Goal: Obtain resource: Download file/media

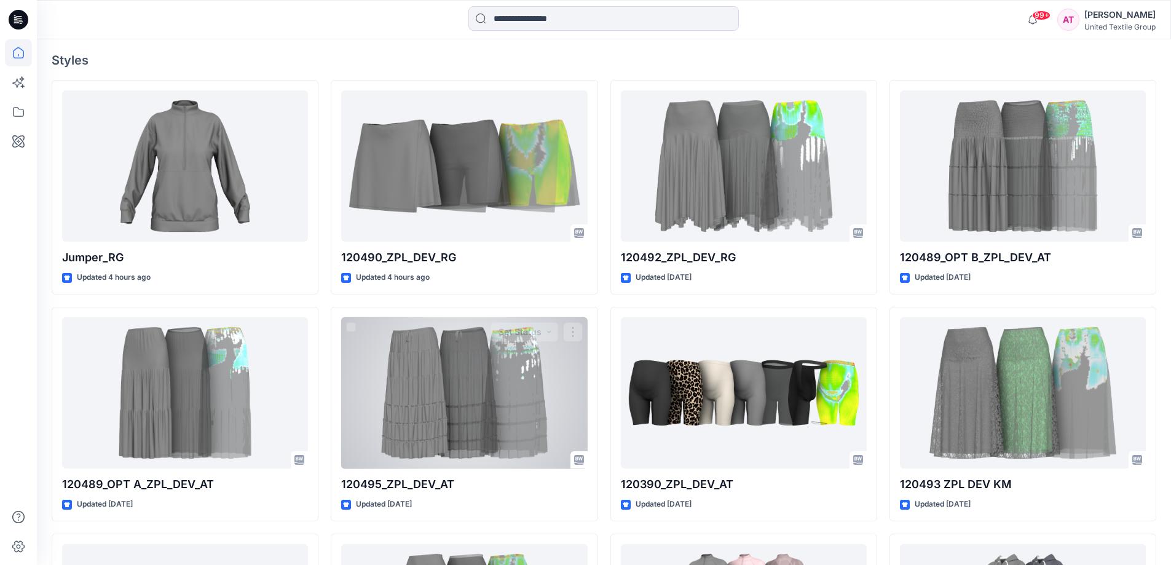
scroll to position [738, 0]
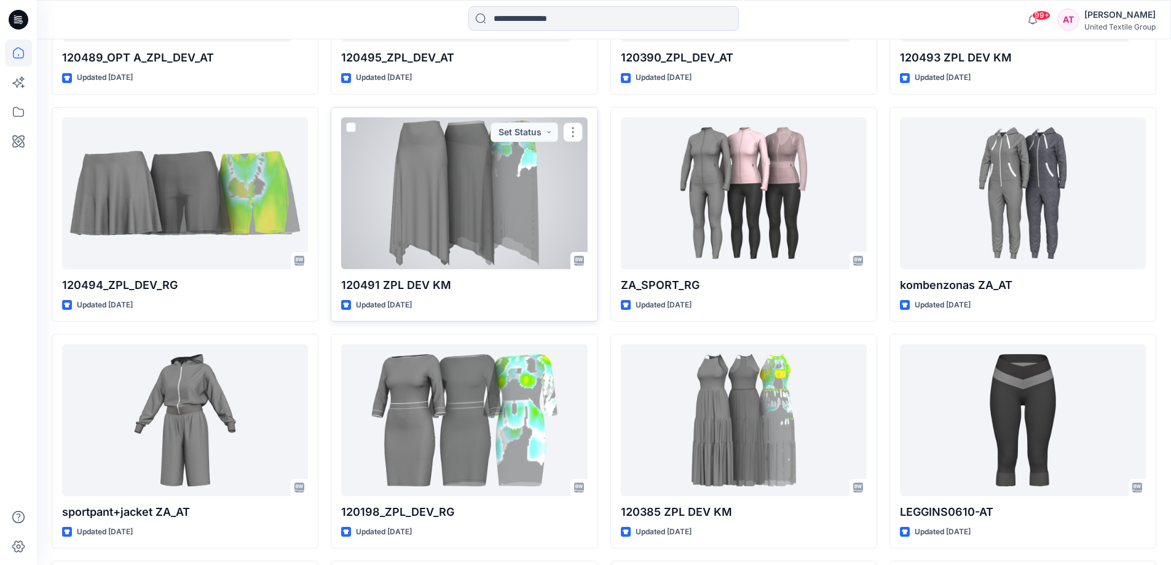
click at [331, 283] on div "120491 ZPL DEV KM Updated [DATE] Set Status" at bounding box center [464, 214] width 267 height 215
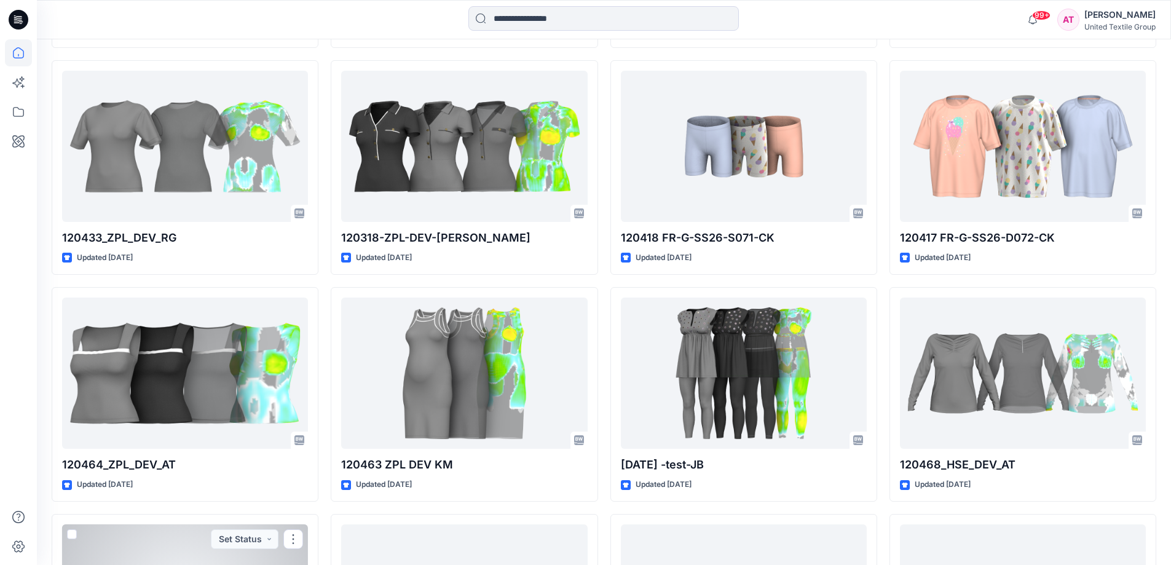
scroll to position [2412, 0]
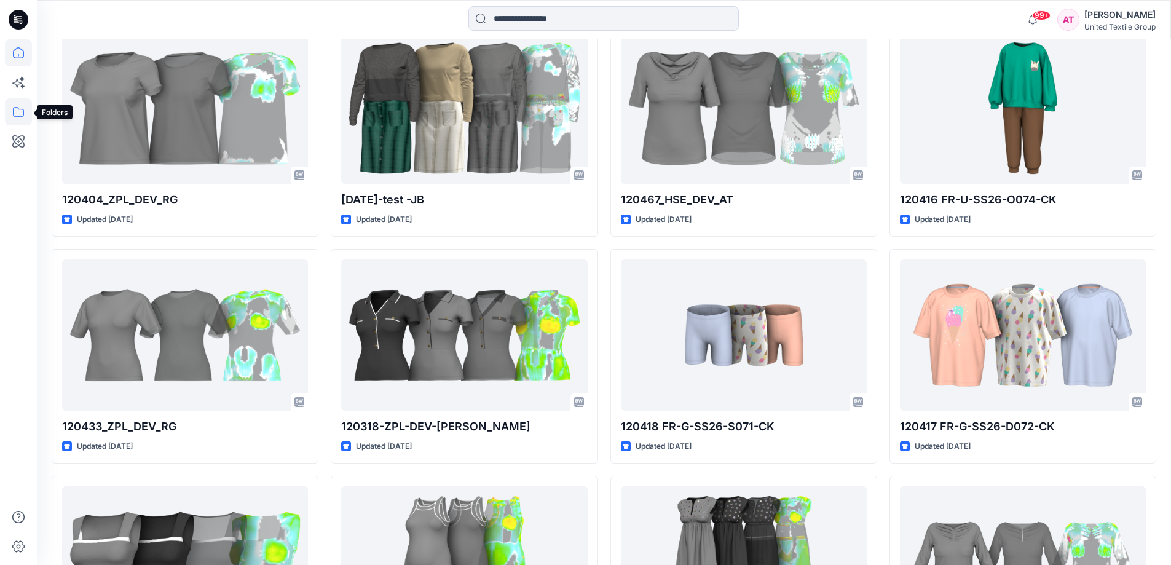
click at [17, 112] on icon at bounding box center [18, 111] width 27 height 27
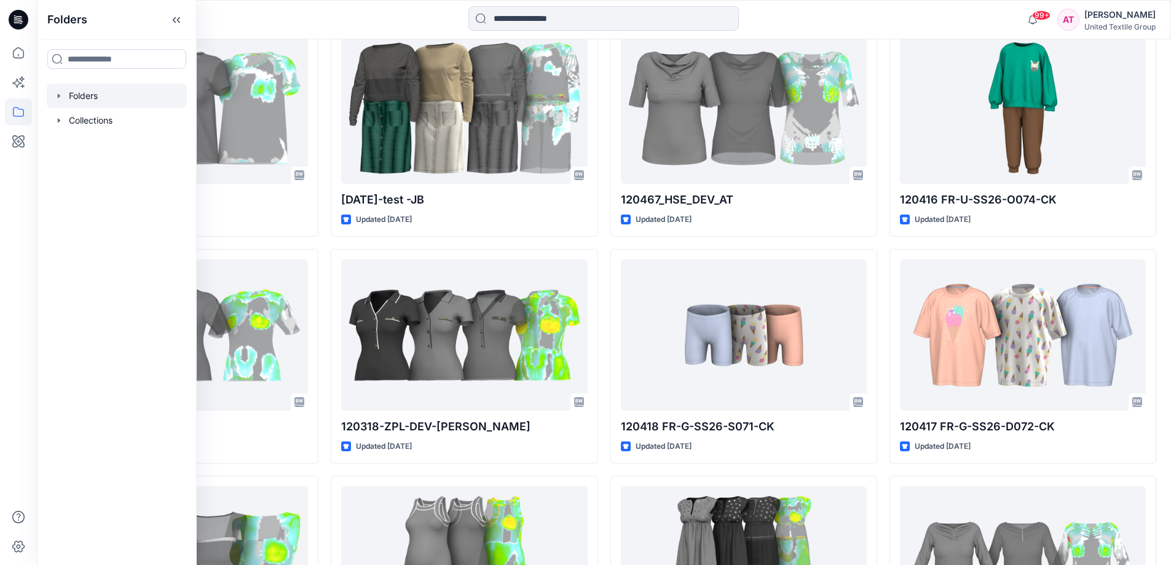
click at [116, 96] on div at bounding box center [117, 96] width 140 height 25
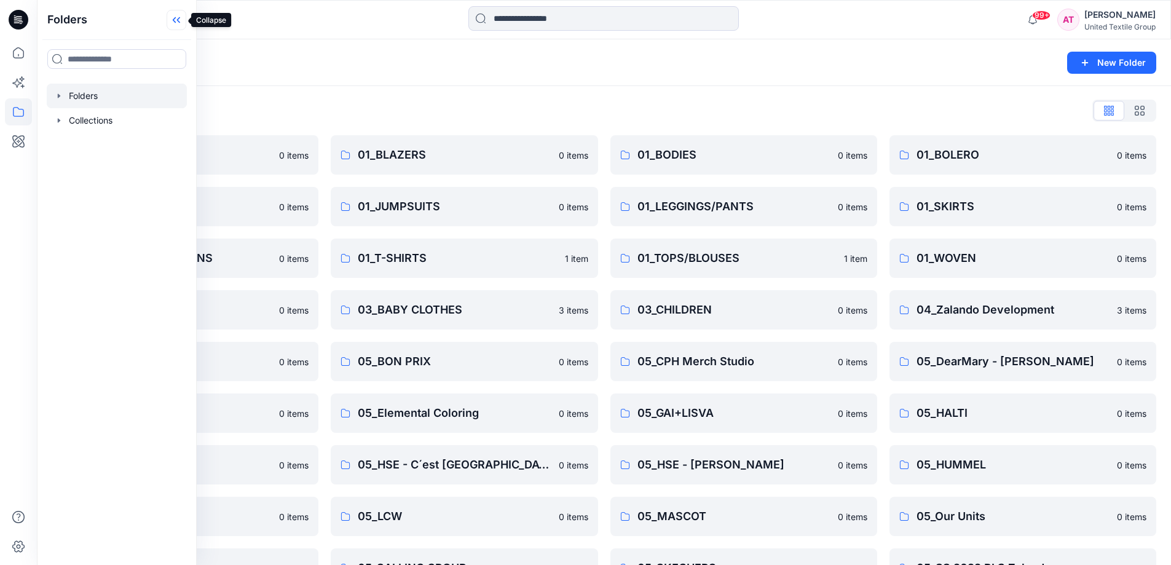
click at [174, 18] on icon at bounding box center [177, 20] width 20 height 20
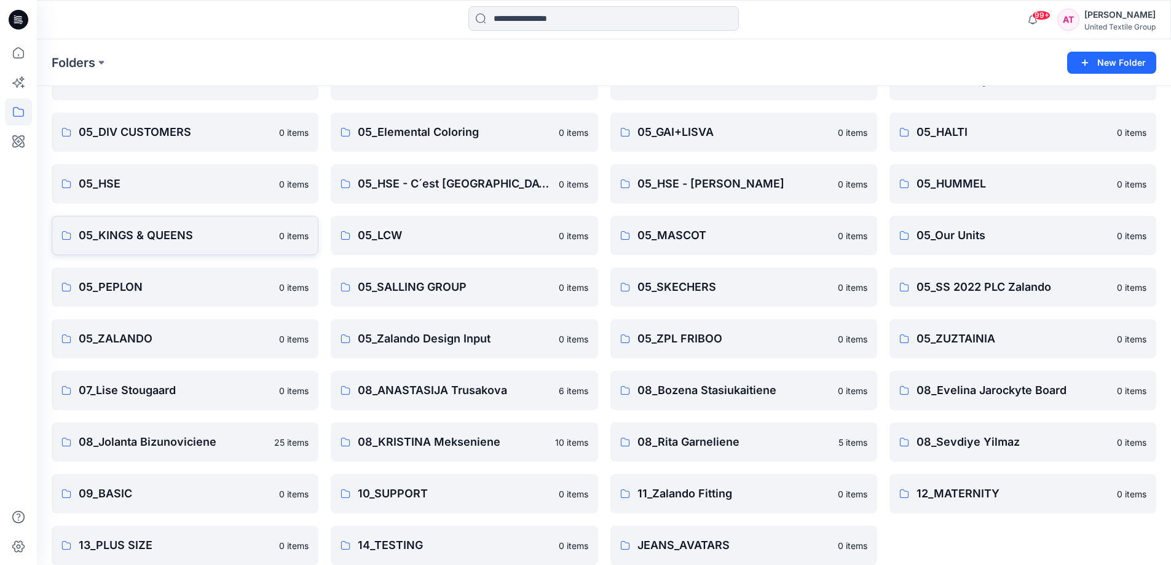
scroll to position [296, 0]
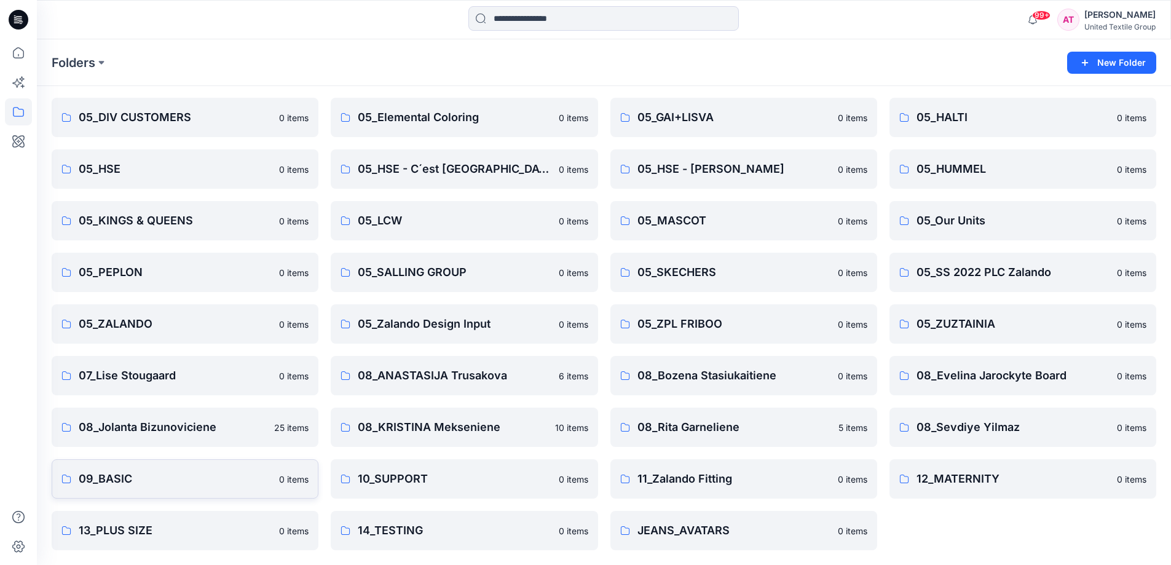
click at [233, 476] on p "09_BASIC" at bounding box center [175, 478] width 193 height 17
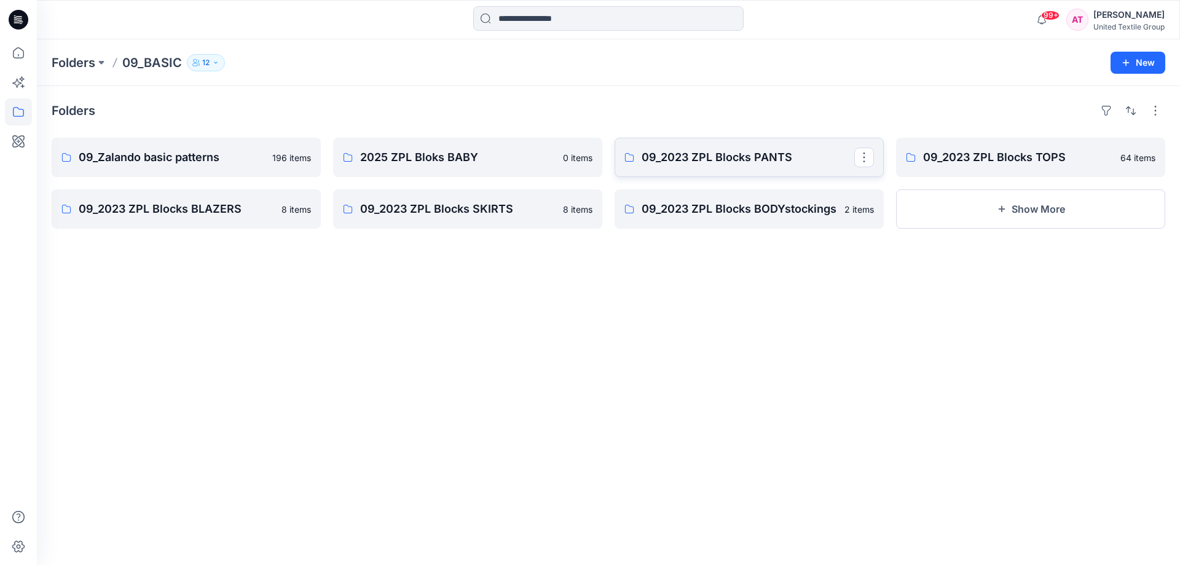
click at [811, 148] on link "09_2023 ZPL Blocks PANTS" at bounding box center [749, 157] width 269 height 39
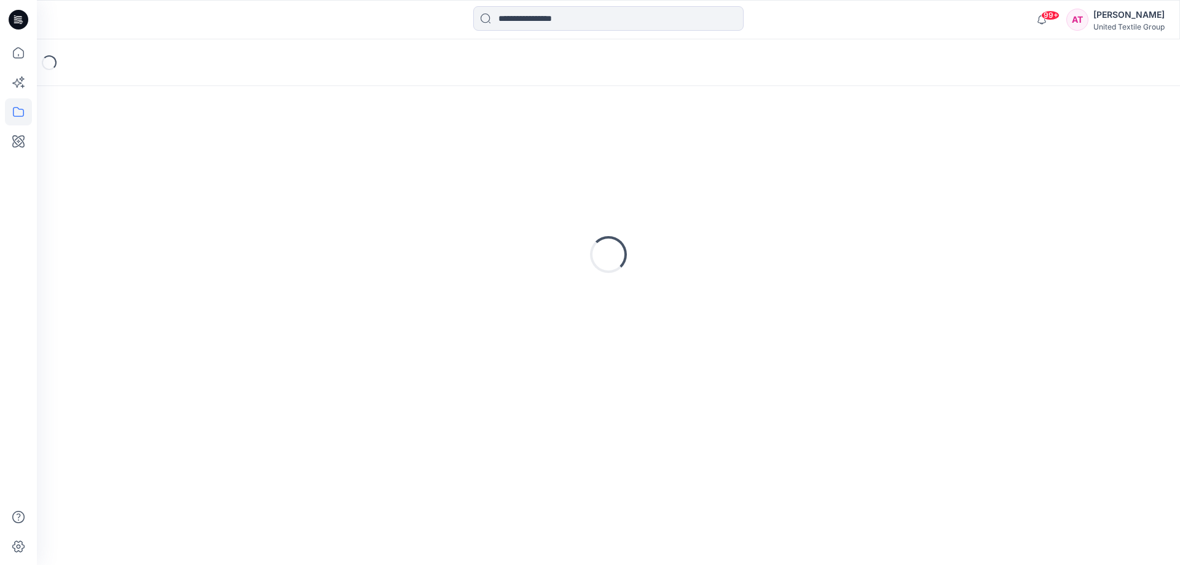
click at [811, 148] on div "Loading..." at bounding box center [609, 254] width 1114 height 307
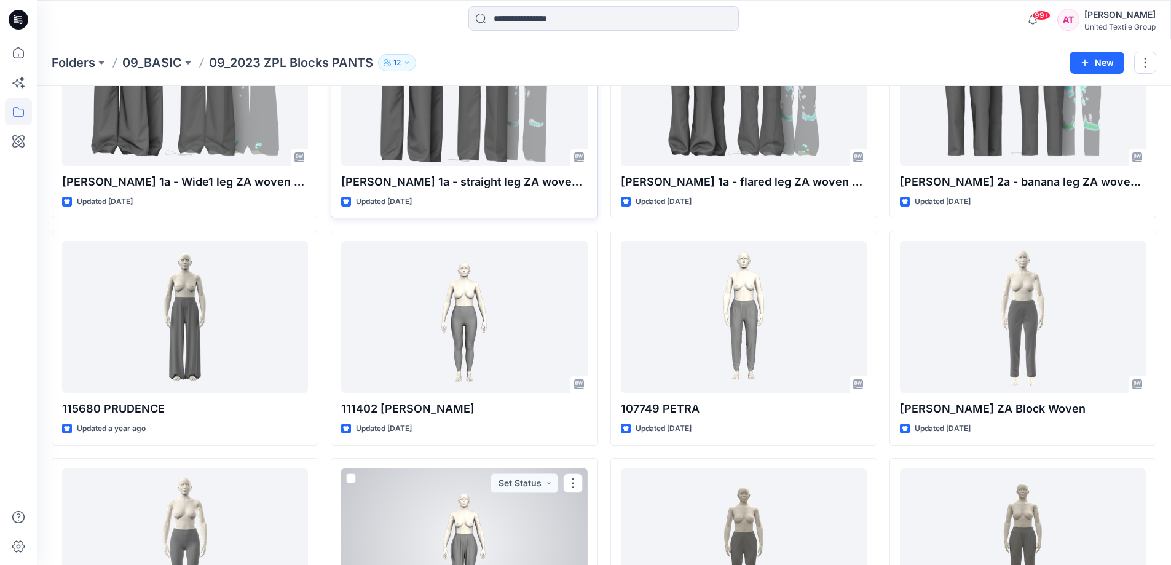
scroll to position [360, 0]
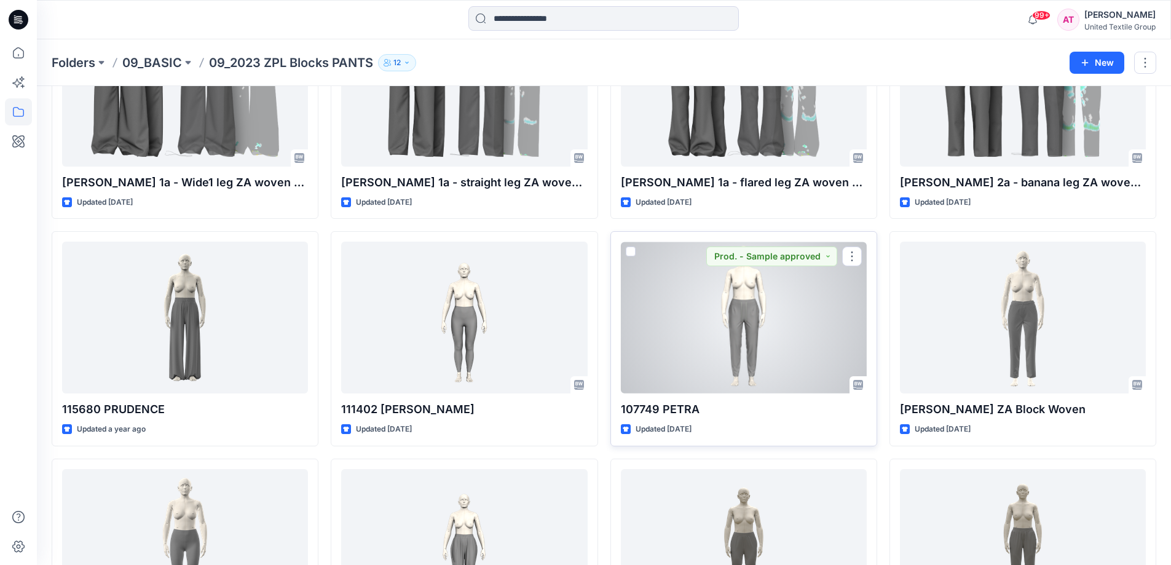
click at [739, 318] on div at bounding box center [744, 318] width 246 height 152
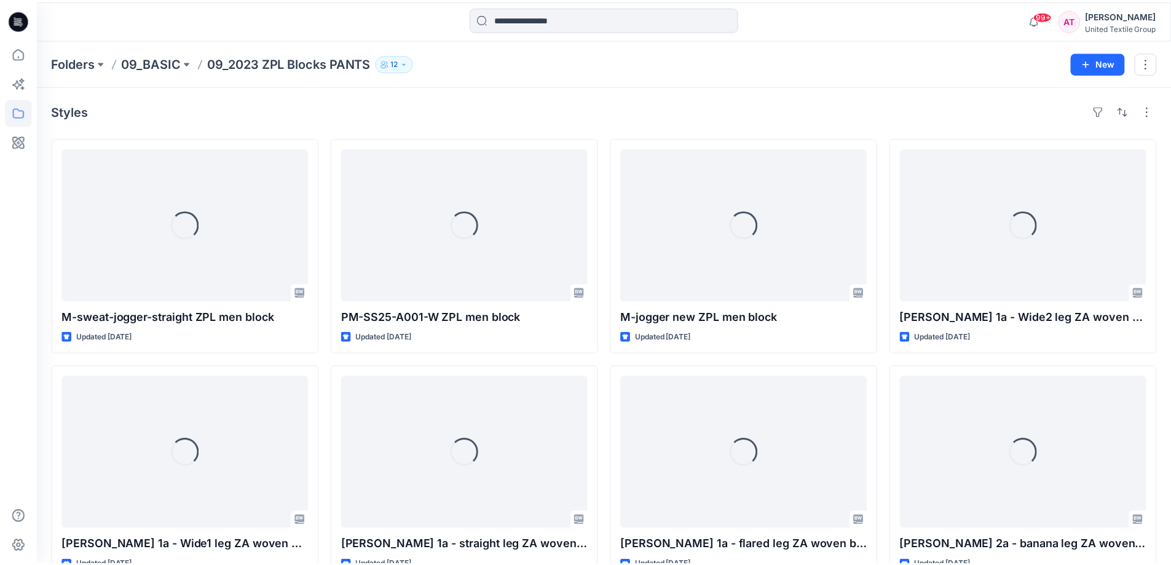
scroll to position [360, 0]
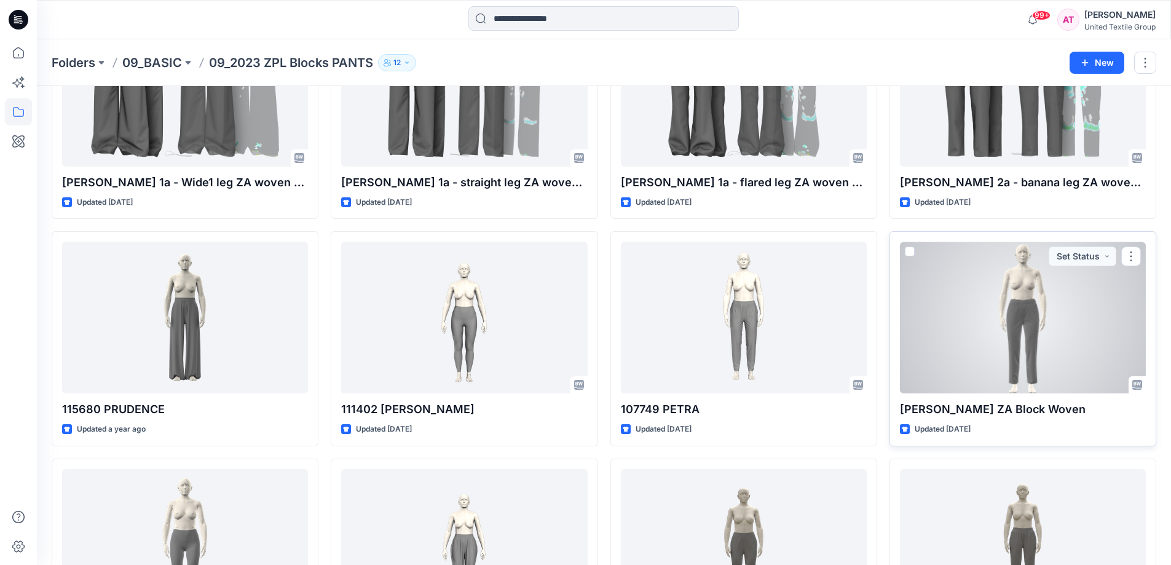
click at [1021, 318] on div at bounding box center [1023, 318] width 246 height 152
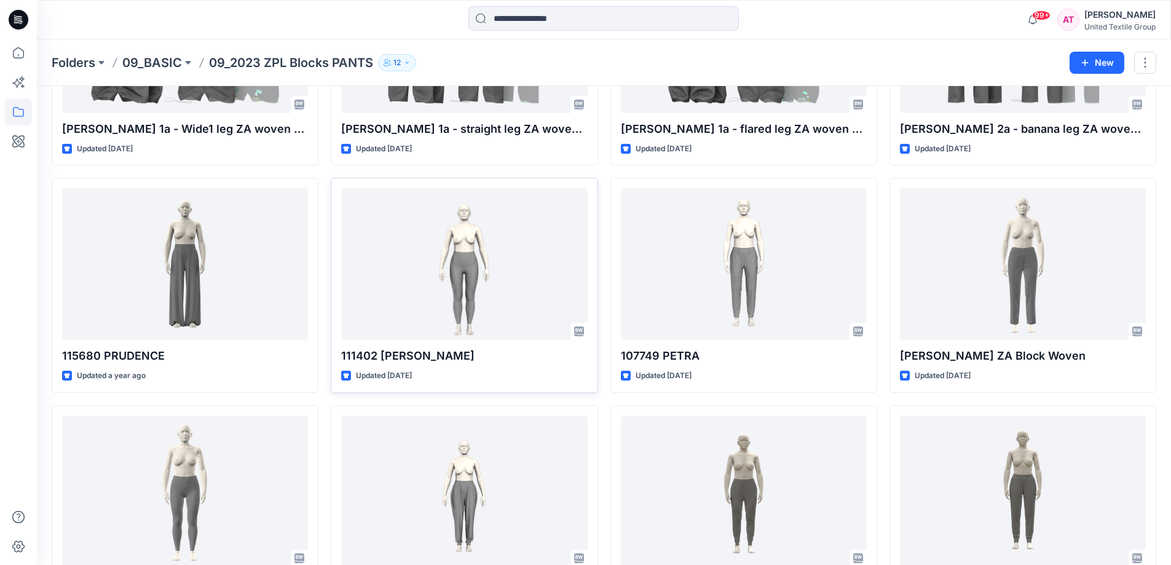
scroll to position [237, 0]
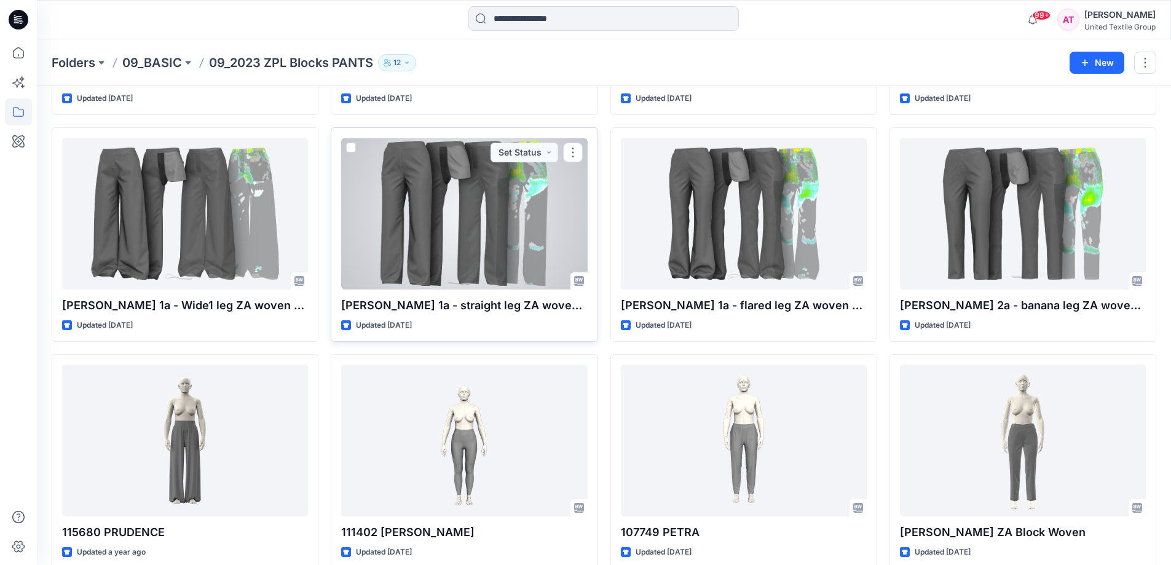
click at [432, 207] on div at bounding box center [464, 214] width 246 height 152
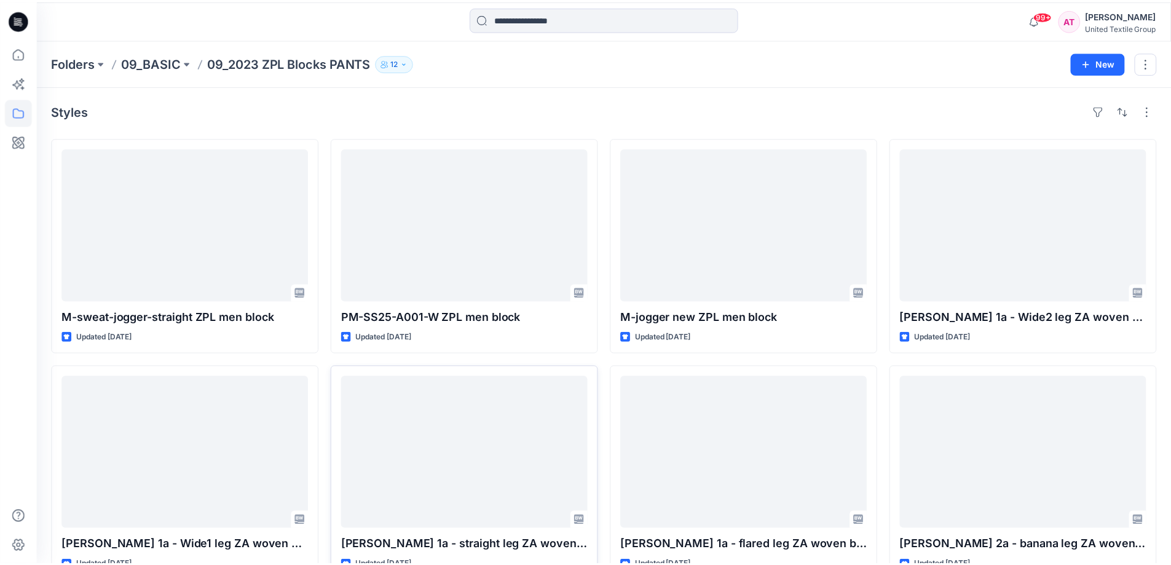
scroll to position [237, 0]
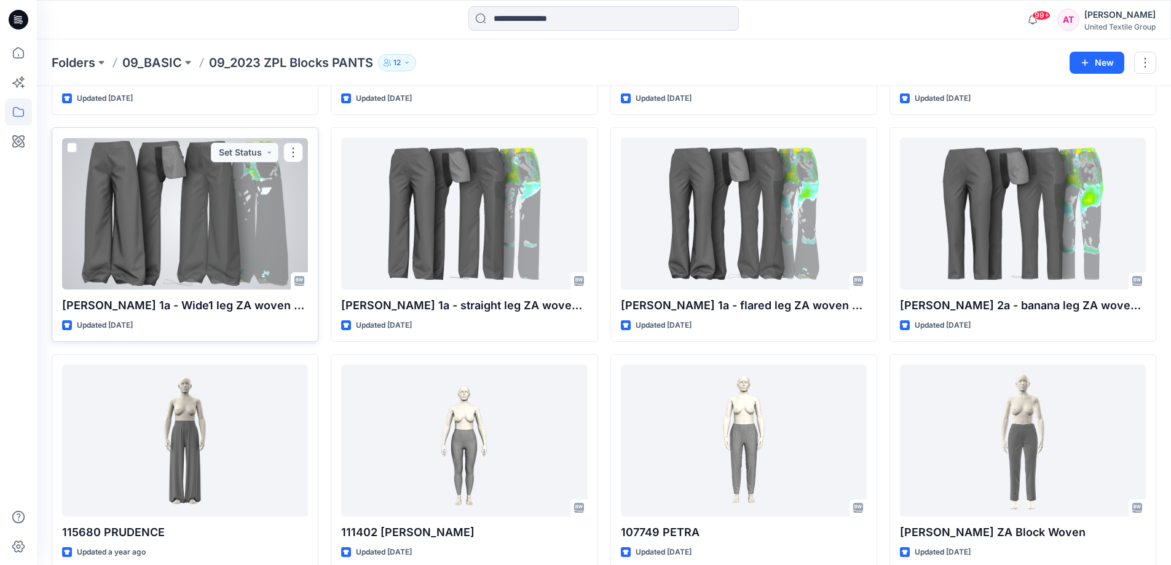
click at [122, 214] on div at bounding box center [185, 214] width 246 height 152
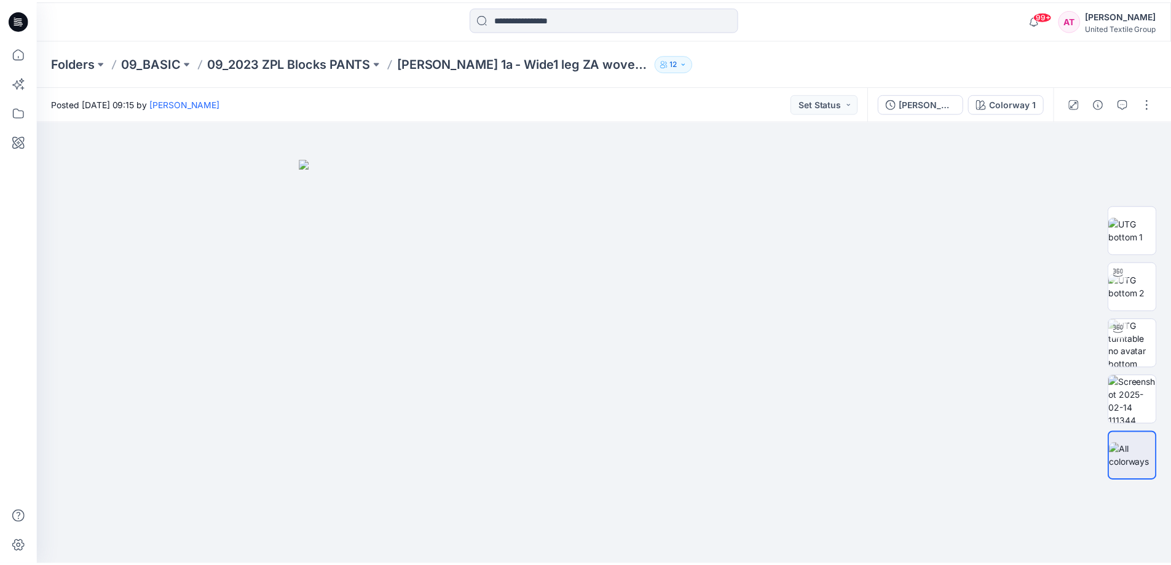
scroll to position [237, 0]
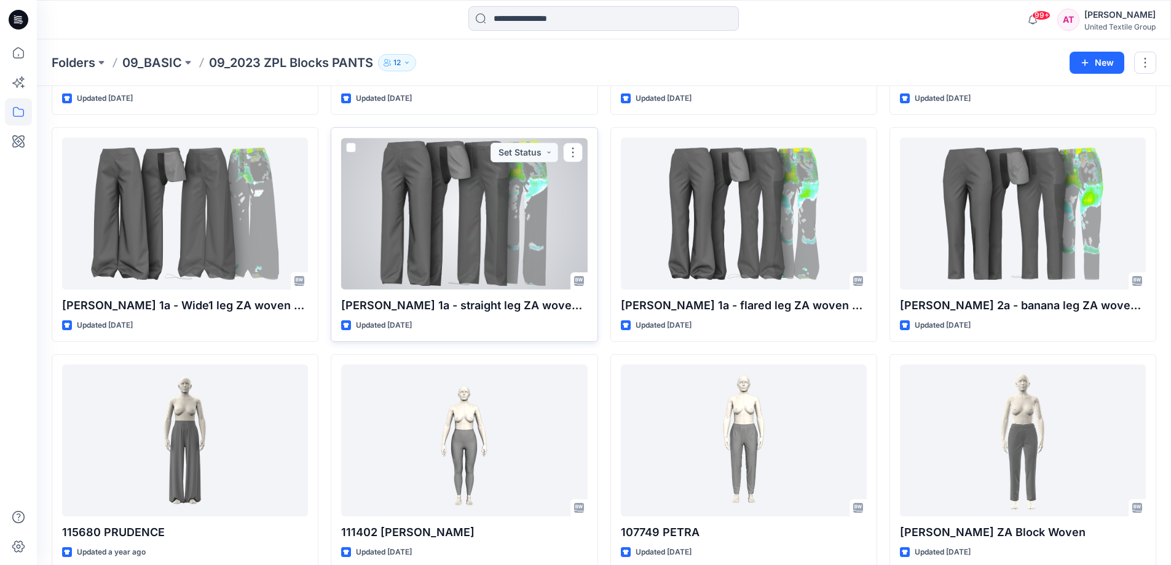
click at [500, 226] on div at bounding box center [464, 214] width 246 height 152
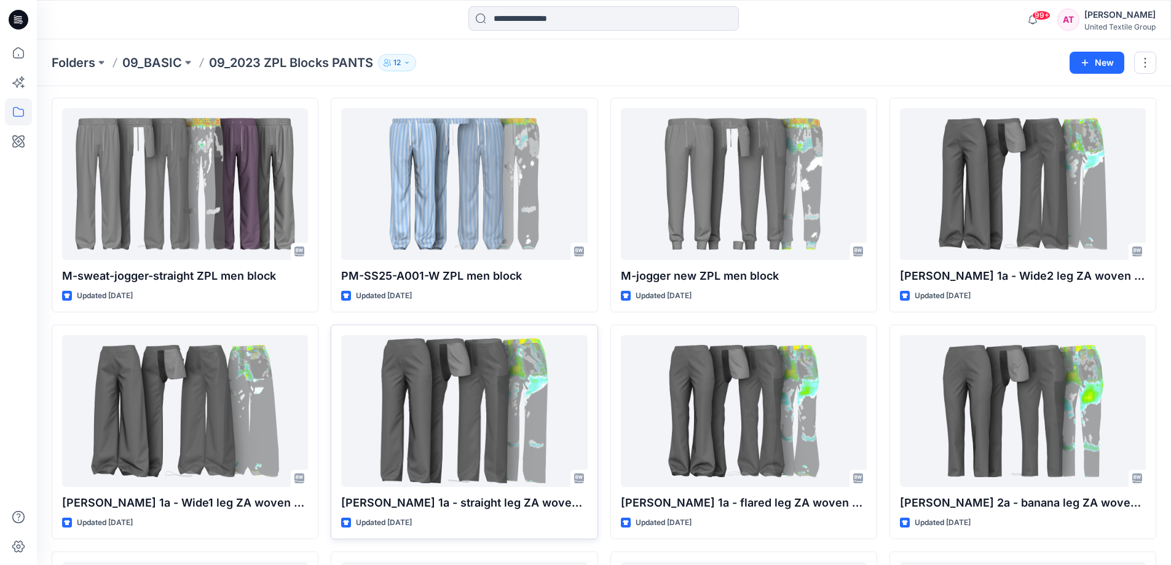
scroll to position [61, 0]
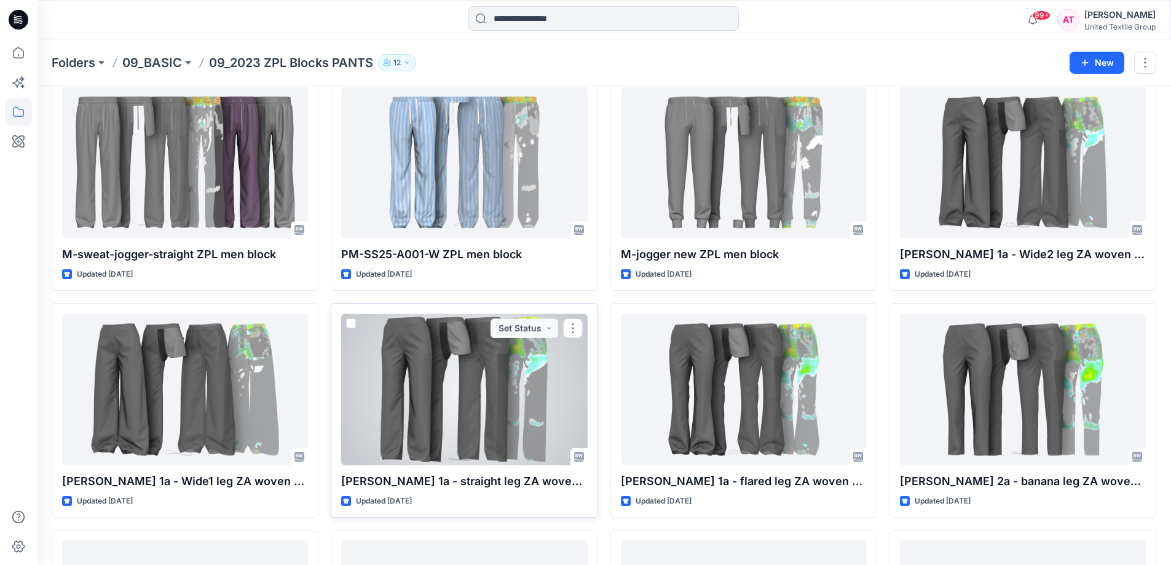
click at [424, 361] on div at bounding box center [464, 390] width 246 height 152
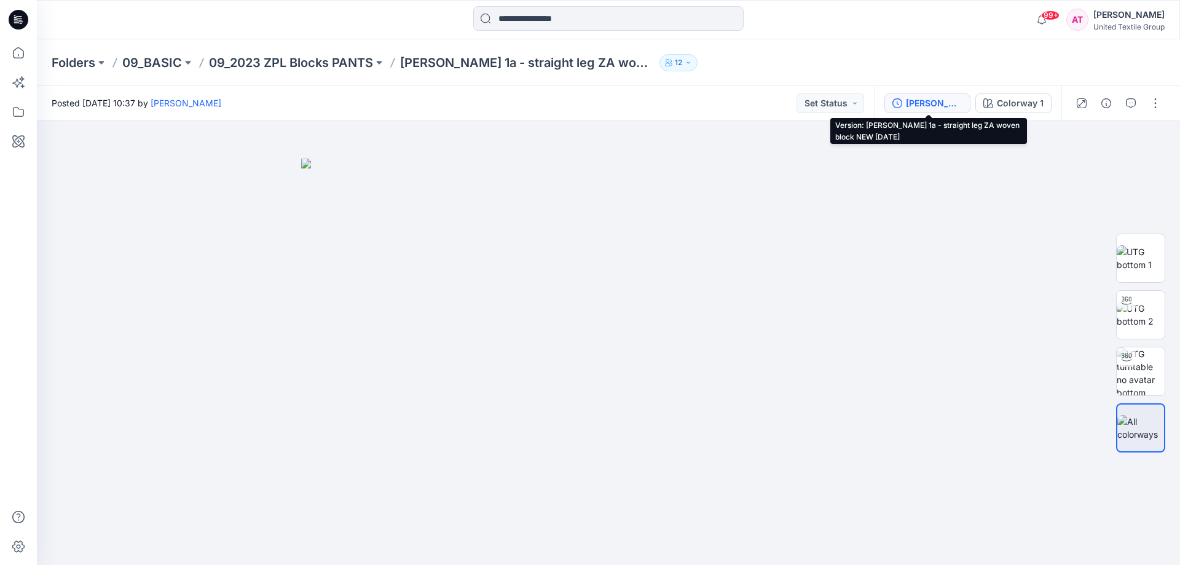
click at [947, 94] on button "[PERSON_NAME] 1a - straight leg ZA woven block NEW [DATE]" at bounding box center [928, 103] width 86 height 20
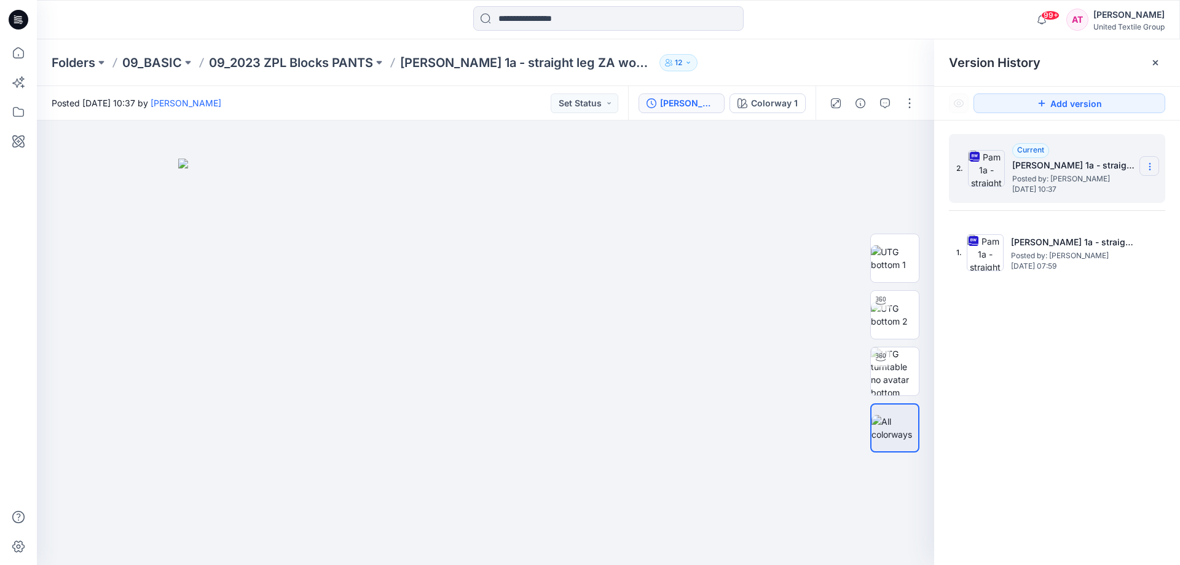
click at [1150, 164] on icon at bounding box center [1150, 164] width 1 height 1
click at [1060, 187] on span "Download Source BW File" at bounding box center [1087, 190] width 103 height 15
click at [275, 312] on img at bounding box center [485, 362] width 615 height 407
click at [19, 53] on icon at bounding box center [18, 52] width 27 height 27
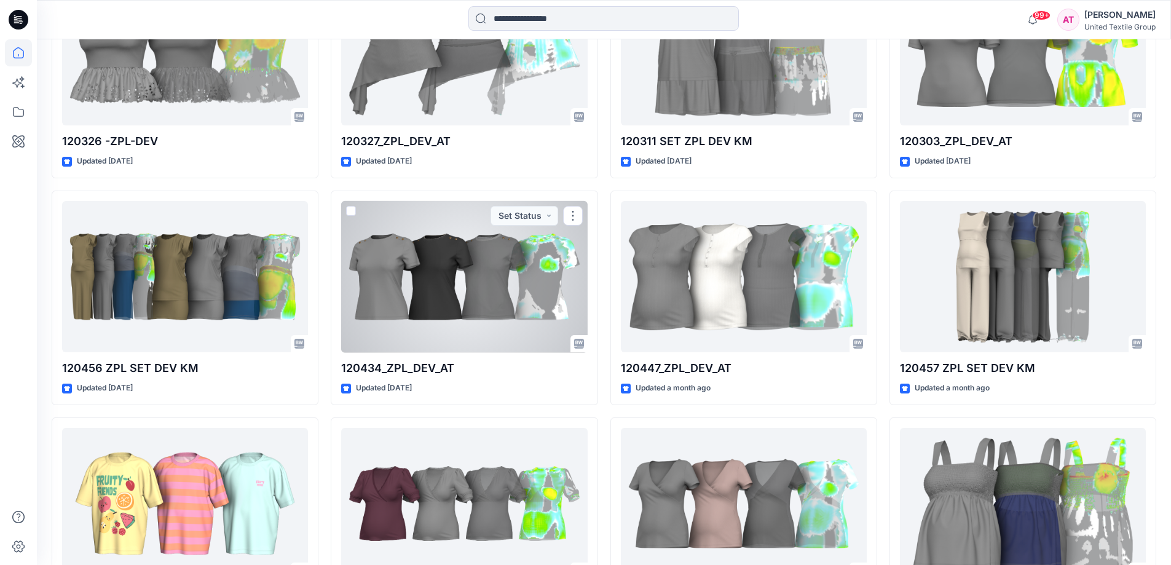
scroll to position [4142, 0]
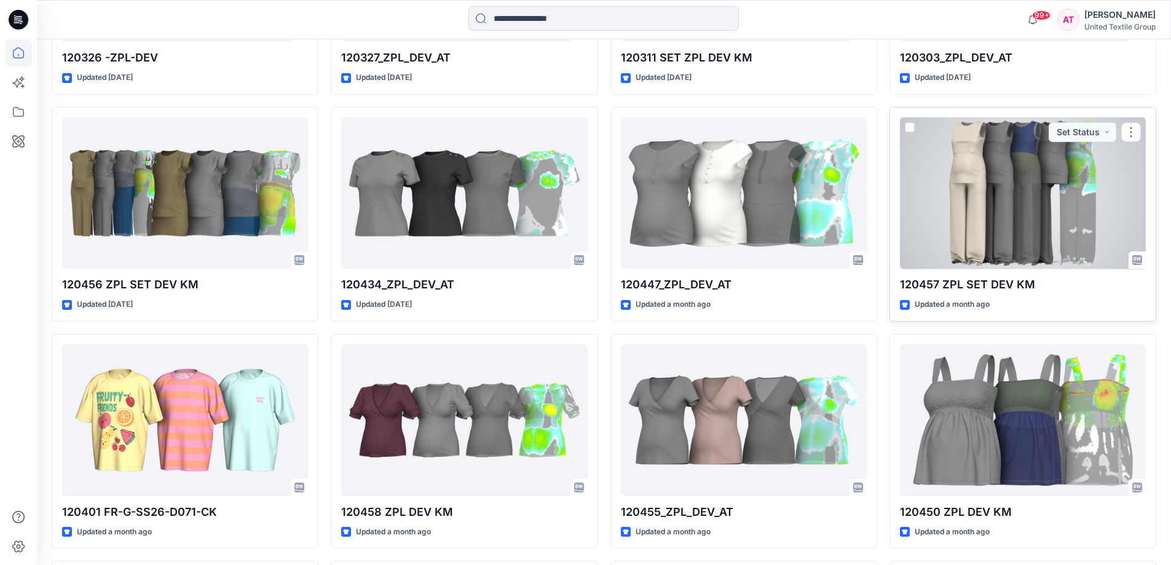
click at [1000, 219] on div at bounding box center [1023, 193] width 246 height 152
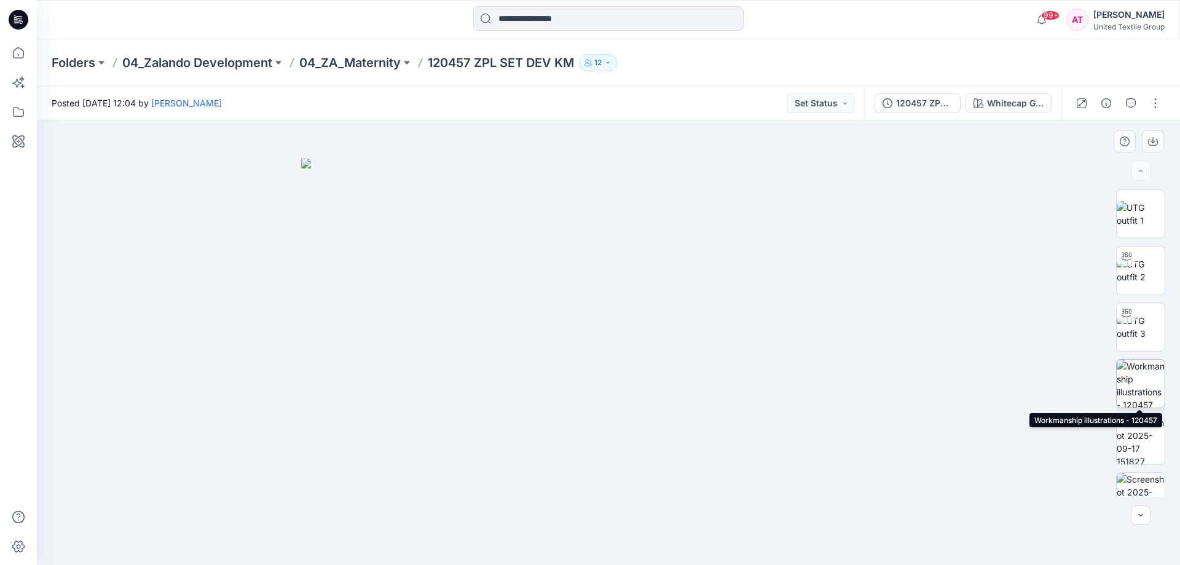
click at [1152, 385] on img at bounding box center [1141, 384] width 48 height 48
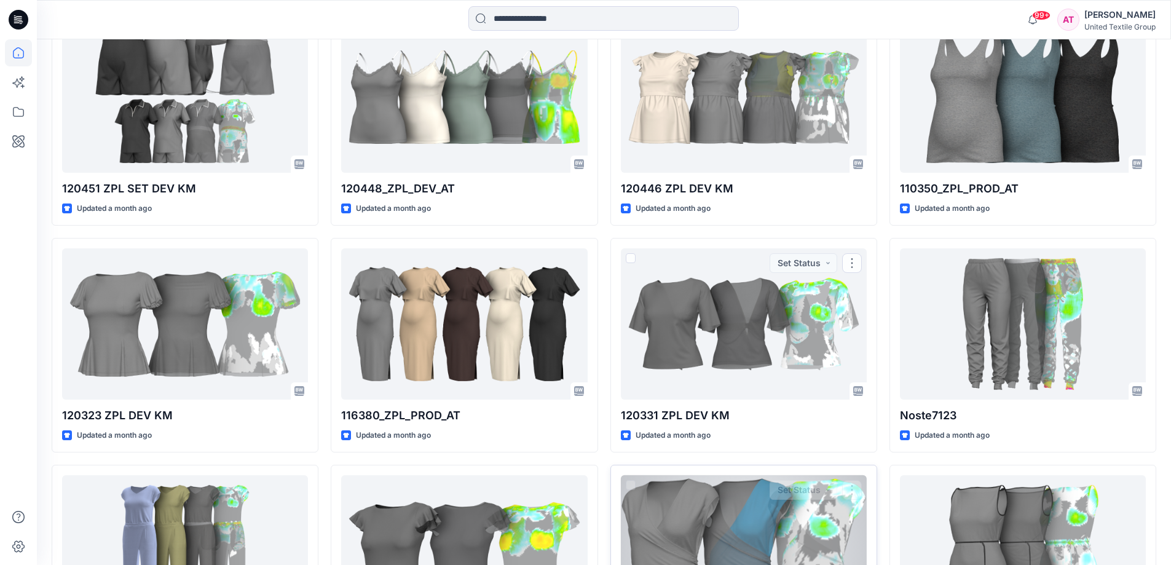
scroll to position [5008, 0]
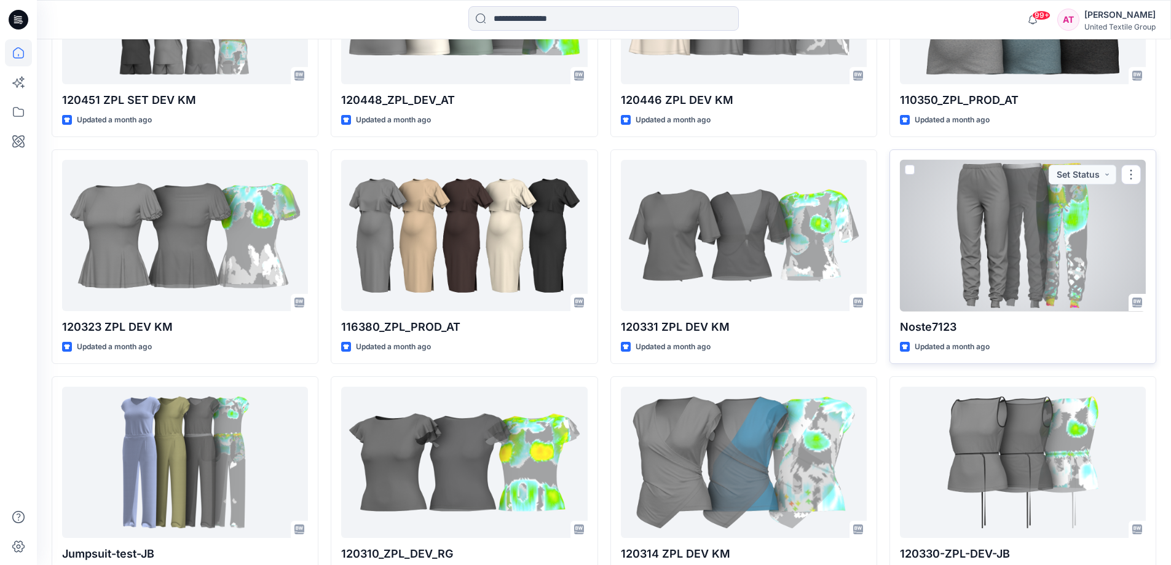
click at [1024, 242] on div at bounding box center [1023, 236] width 246 height 152
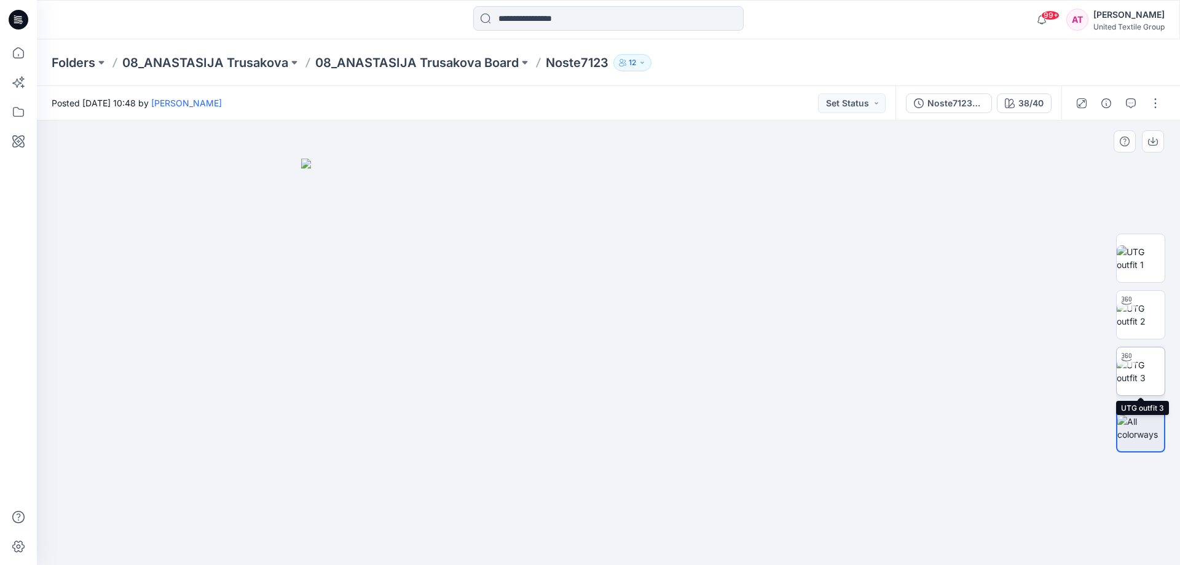
click at [1143, 381] on img at bounding box center [1141, 371] width 48 height 26
drag, startPoint x: 738, startPoint y: 539, endPoint x: 780, endPoint y: 545, distance: 42.3
click at [780, 545] on icon at bounding box center [610, 528] width 372 height 46
drag, startPoint x: 480, startPoint y: 545, endPoint x: 462, endPoint y: 563, distance: 25.2
click at [462, 563] on div at bounding box center [608, 533] width 369 height 61
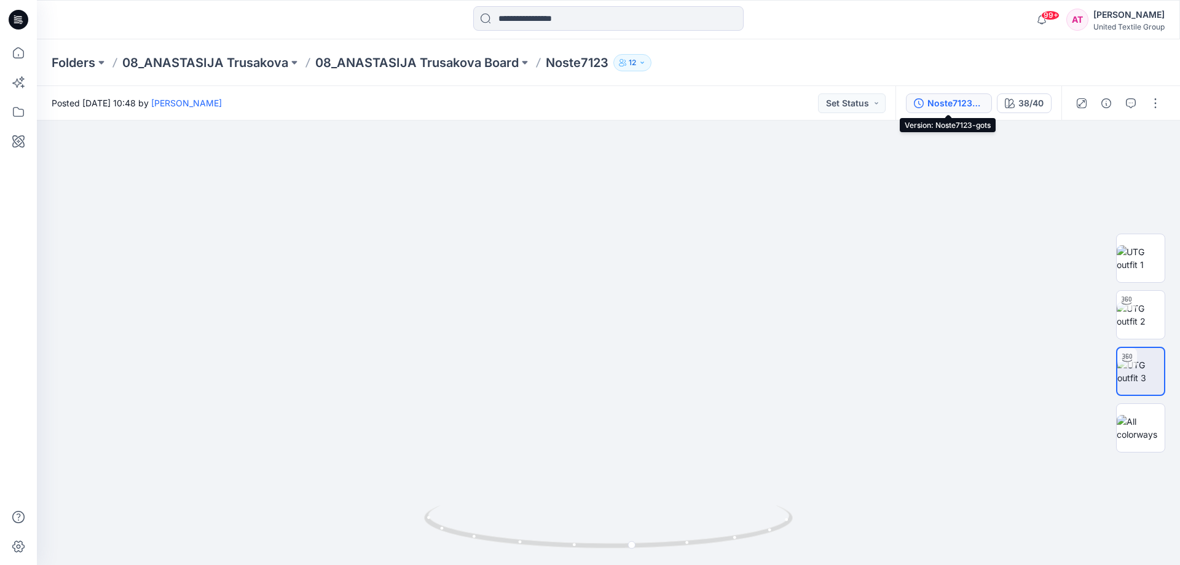
click at [952, 107] on div "Noste7123-gots" at bounding box center [956, 104] width 57 height 14
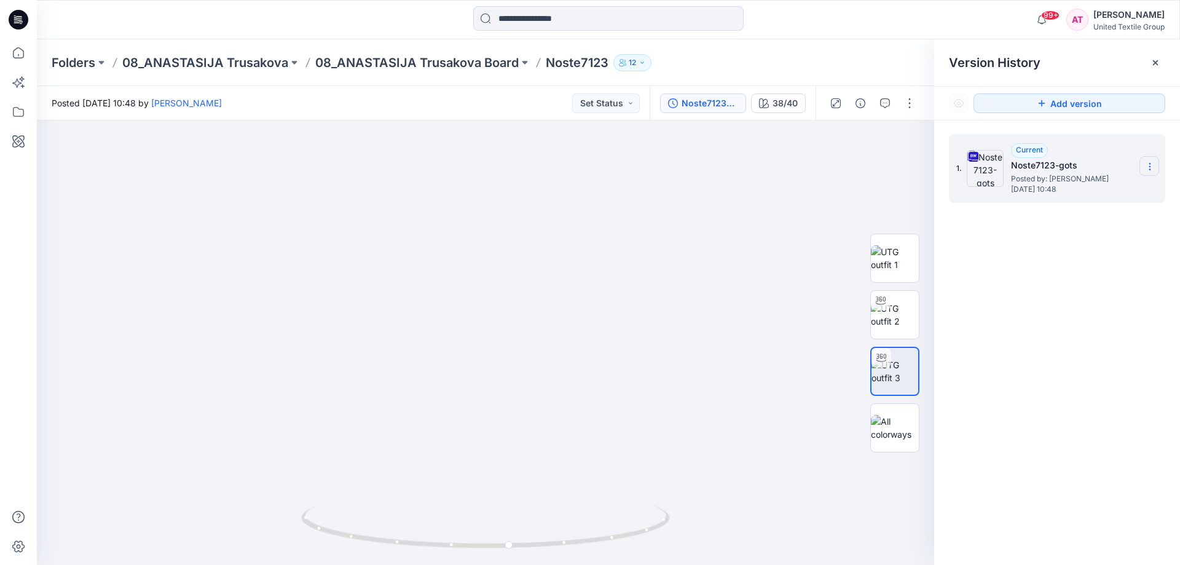
click at [1150, 167] on icon at bounding box center [1150, 167] width 1 height 1
click at [1102, 191] on span "Download Source BW File" at bounding box center [1087, 190] width 103 height 15
